Goal: Find specific page/section: Find specific page/section

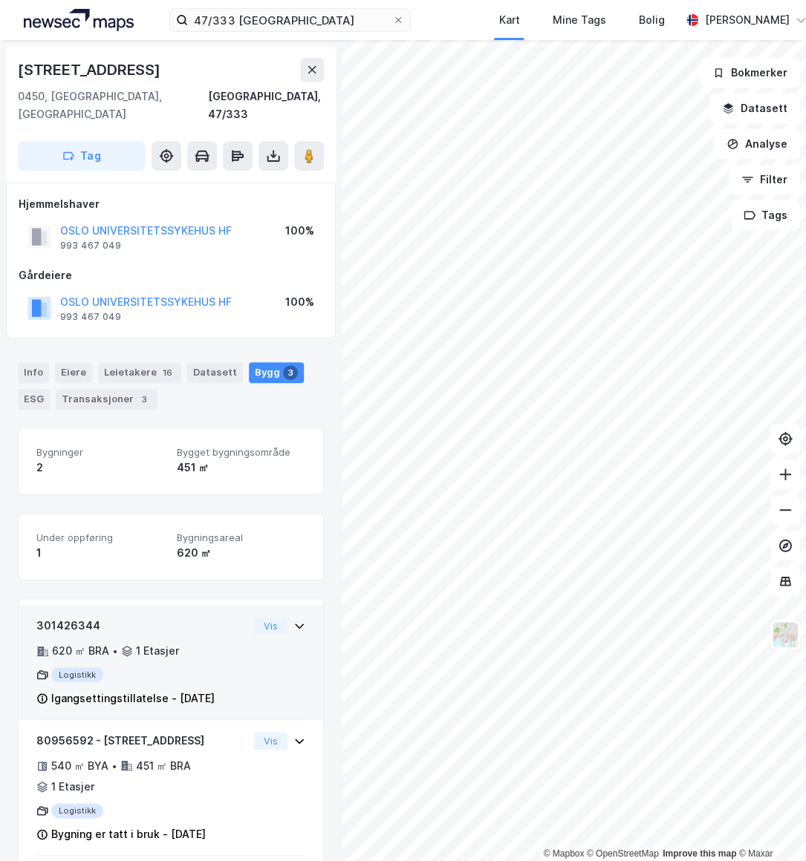
click at [293, 620] on icon at bounding box center [299, 626] width 12 height 12
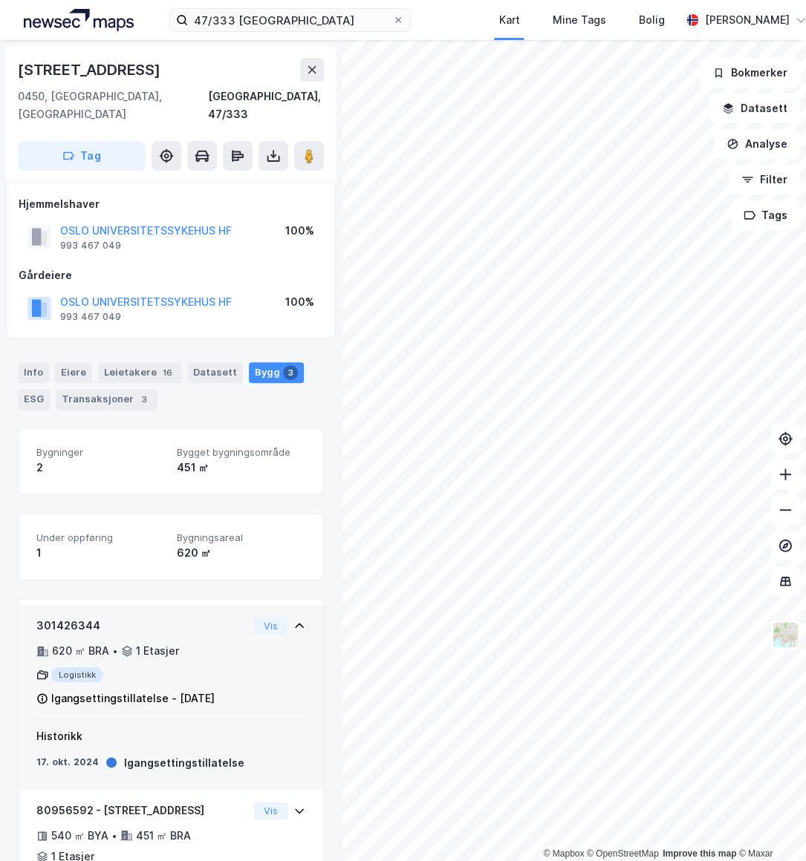
click at [293, 620] on icon at bounding box center [299, 626] width 12 height 12
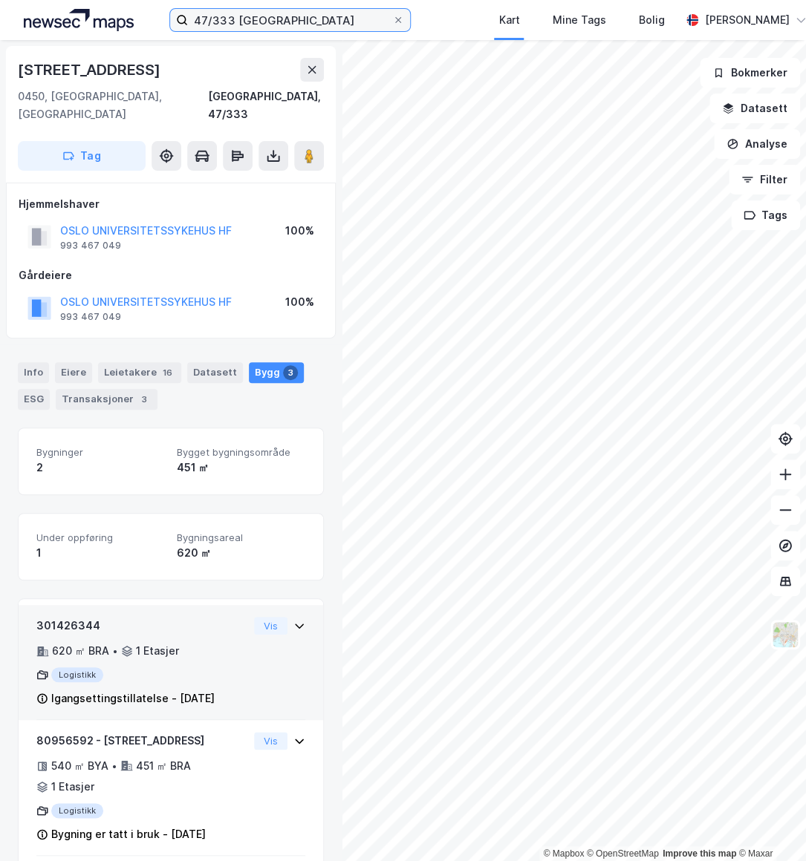
click at [230, 22] on input "47/333 [GEOGRAPHIC_DATA]" at bounding box center [290, 20] width 204 height 22
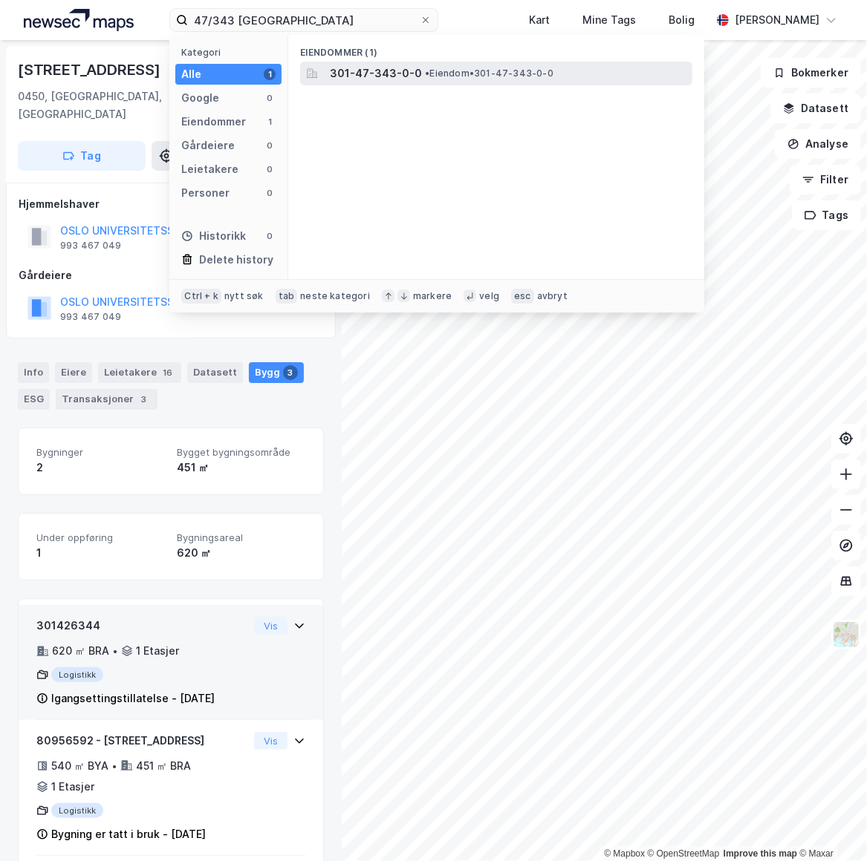
click at [368, 69] on span "301-47-343-0-0" at bounding box center [376, 74] width 92 height 18
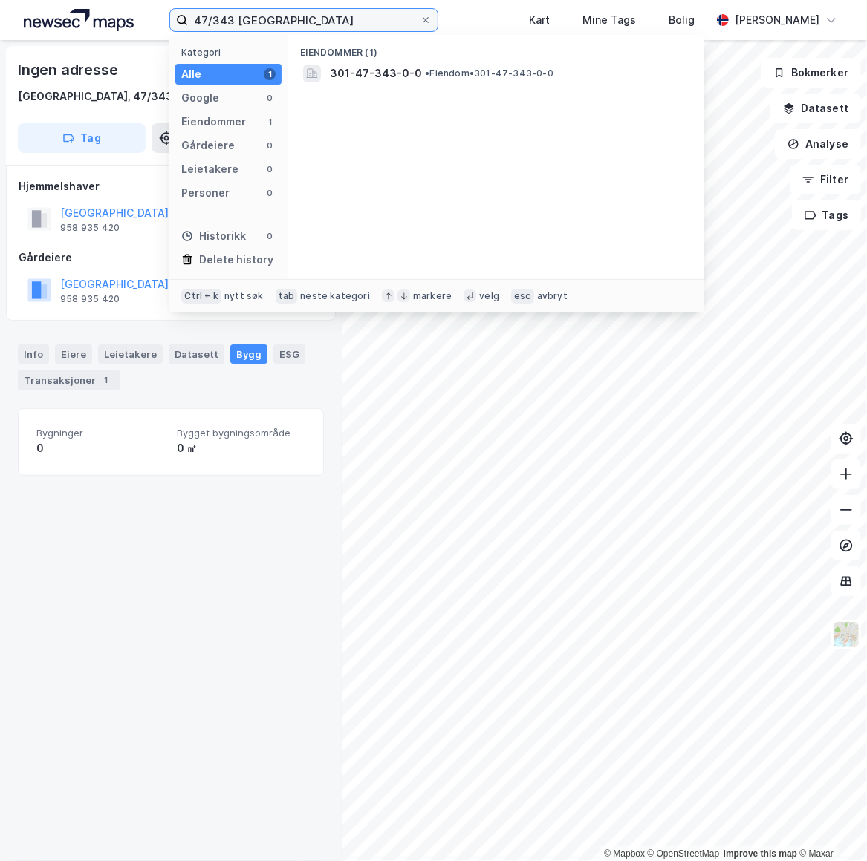
drag, startPoint x: 263, startPoint y: 16, endPoint x: 76, endPoint y: 12, distance: 187.2
click at [76, 12] on div "47/343 oslo Kategori Alle 1 Google 0 Eiendommer 1 Gårdeiere 0 Leietakere 0 Pers…" at bounding box center [433, 20] width 867 height 40
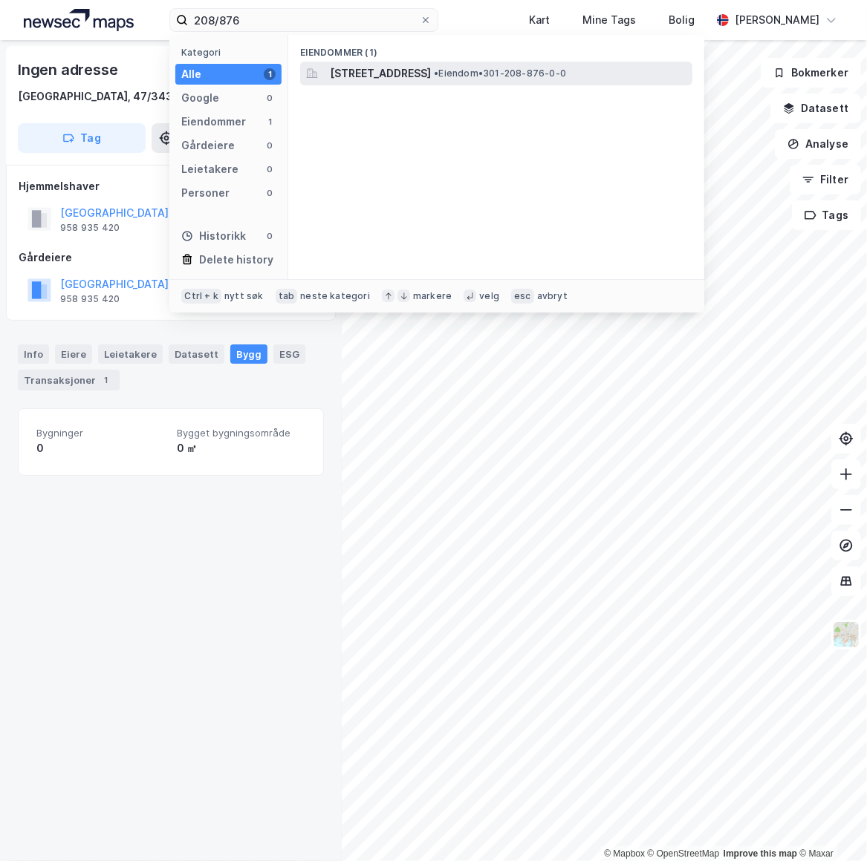
click at [431, 67] on span "[STREET_ADDRESS]" at bounding box center [380, 74] width 101 height 18
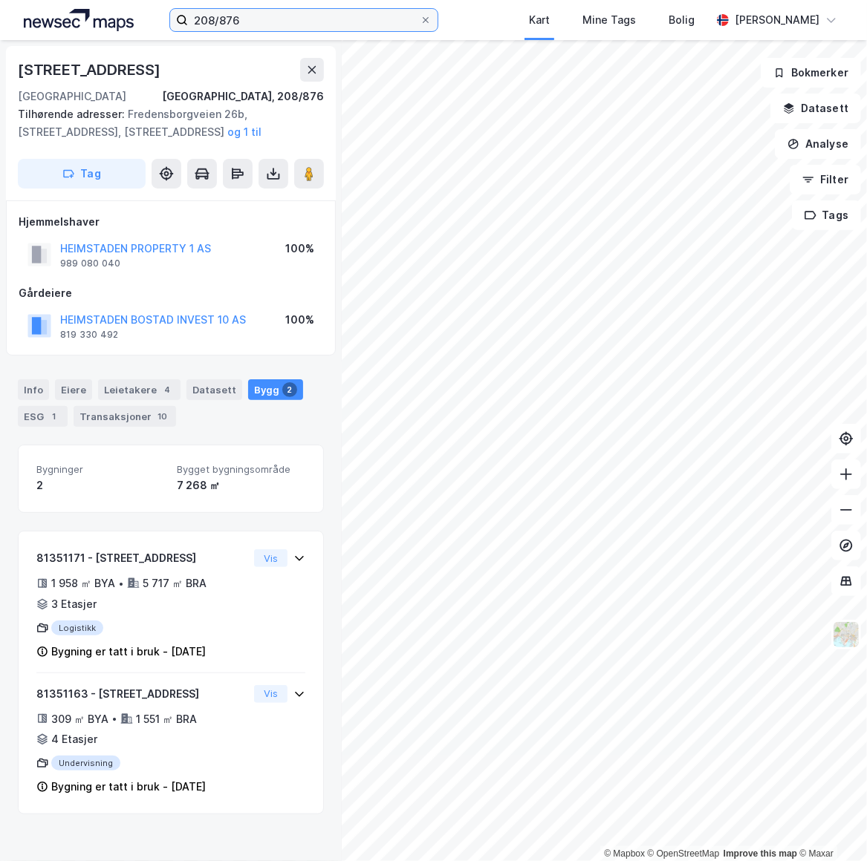
drag, startPoint x: 277, startPoint y: 23, endPoint x: -22, endPoint y: -22, distance: 301.8
click at [0, 0] on html "208/876 Kart Mine Tags Bolig [PERSON_NAME] © Mapbox © OpenStreetMap Improve thi…" at bounding box center [433, 430] width 867 height 861
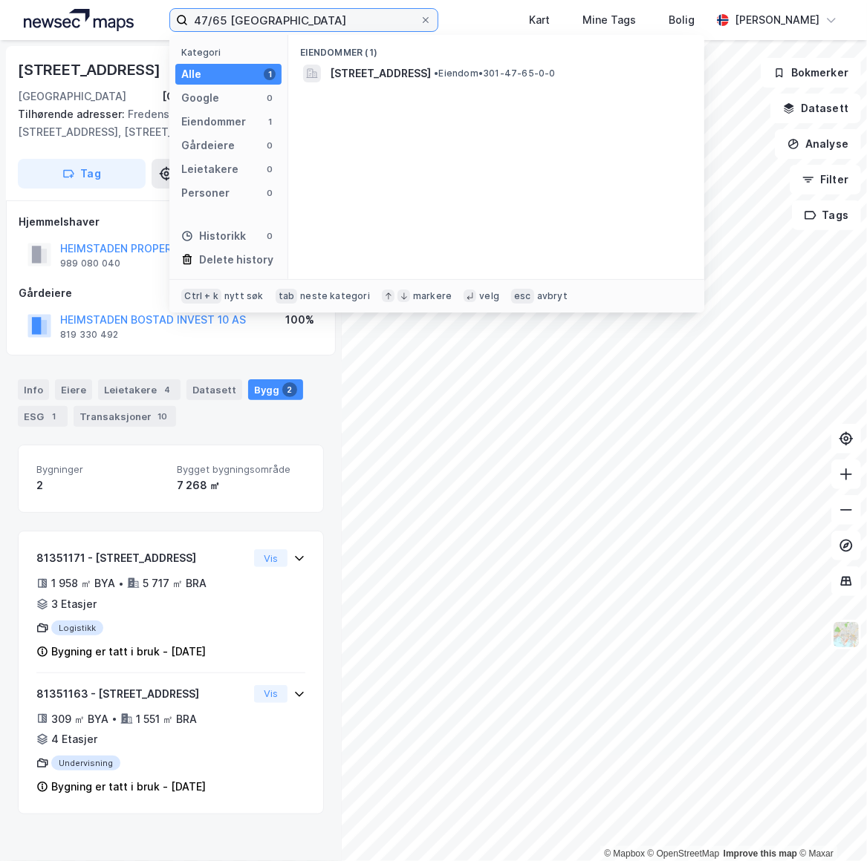
type input "47/65 [GEOGRAPHIC_DATA]"
click at [438, 77] on span "•" at bounding box center [436, 73] width 4 height 11
